Goal: Information Seeking & Learning: Learn about a topic

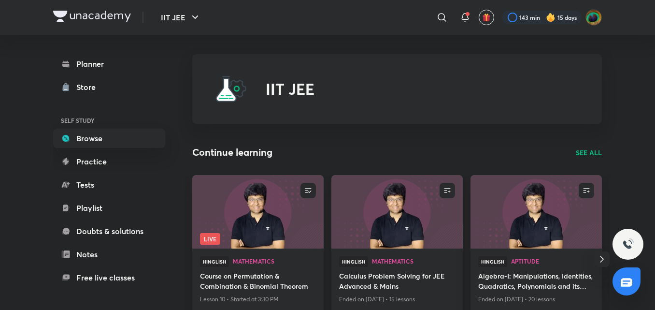
click at [401, 286] on h4 "Calculus Problem Solving for JEE Advanced & Mains" at bounding box center [397, 282] width 116 height 22
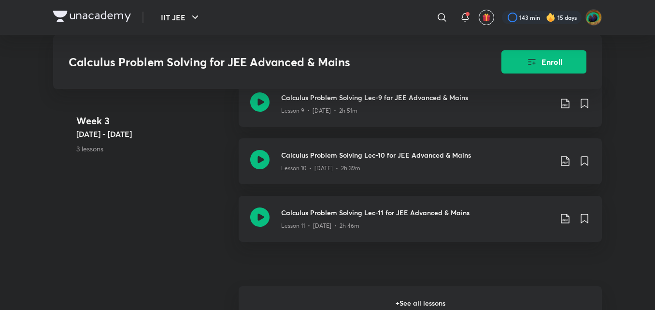
scroll to position [1099, 0]
click at [338, 299] on h6 "+ See all lessons" at bounding box center [420, 303] width 363 height 34
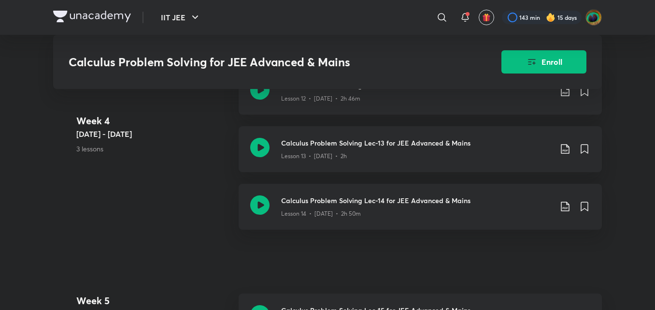
scroll to position [1337, 0]
